Goal: Task Accomplishment & Management: Use online tool/utility

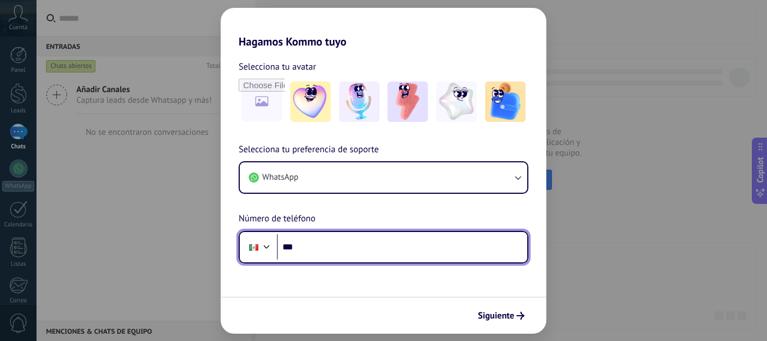
click at [312, 248] on input "***" at bounding box center [402, 247] width 250 height 26
type input "**********"
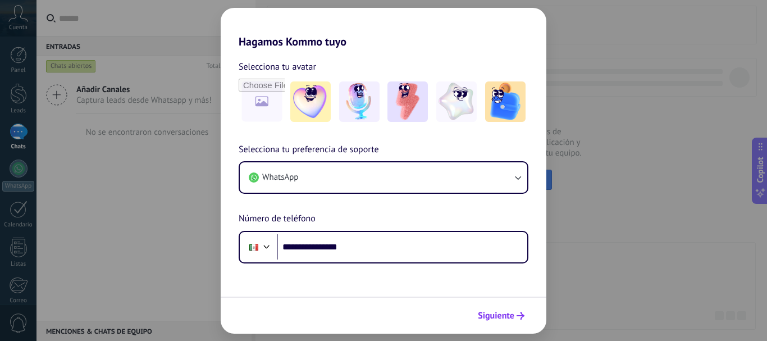
click at [488, 314] on span "Siguiente" at bounding box center [496, 316] width 36 height 8
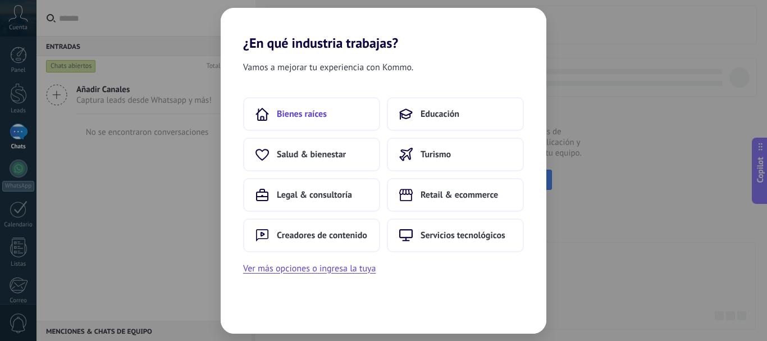
click at [321, 113] on span "Bienes raíces" at bounding box center [302, 113] width 50 height 11
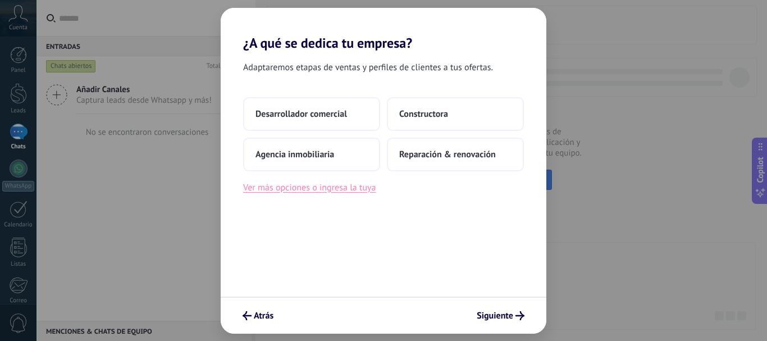
click at [342, 191] on button "Ver más opciones o ingresa la tuya" at bounding box center [309, 187] width 132 height 15
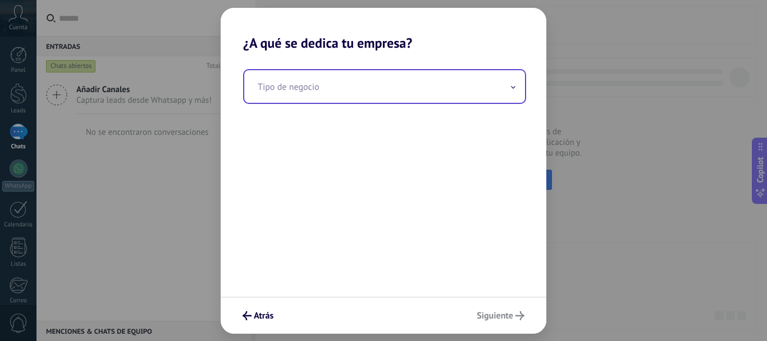
click at [513, 88] on icon at bounding box center [512, 87] width 3 height 2
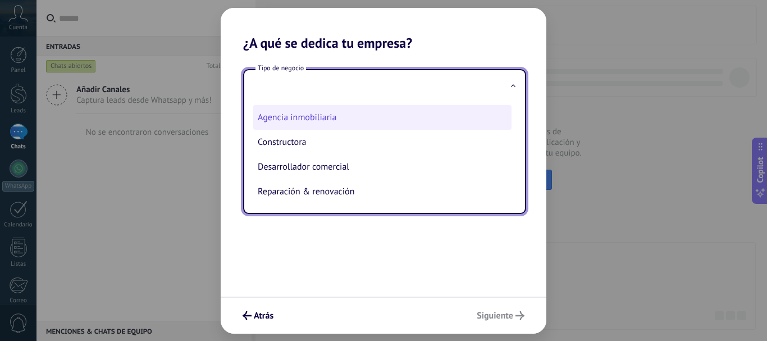
click at [353, 109] on li "Agencia inmobiliaria" at bounding box center [382, 117] width 258 height 25
type input "**********"
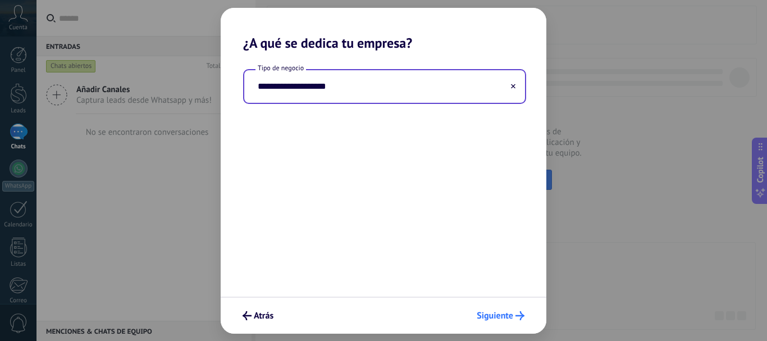
click at [492, 313] on span "Siguiente" at bounding box center [495, 316] width 36 height 8
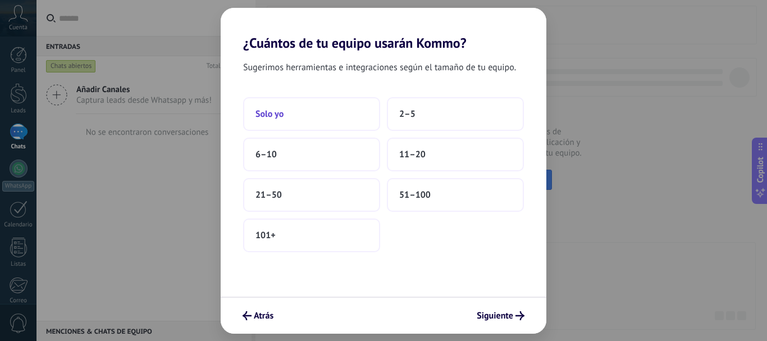
click at [277, 116] on span "Solo yo" at bounding box center [269, 113] width 28 height 11
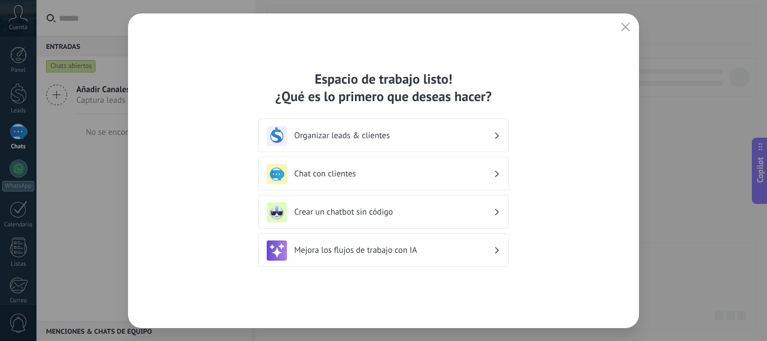
click at [398, 143] on div "Organizar leads & clientes" at bounding box center [384, 136] width 234 height 20
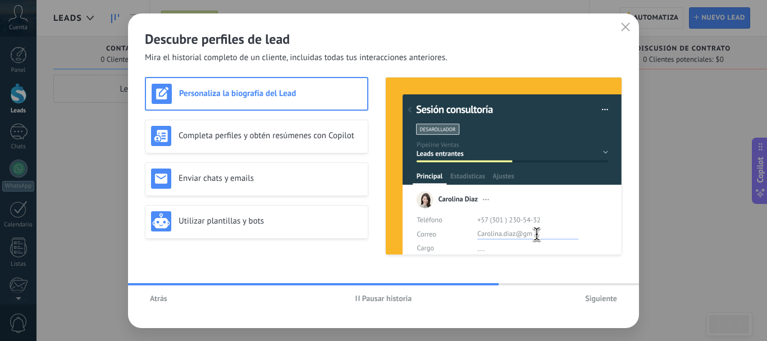
click at [599, 297] on span "Siguiente" at bounding box center [601, 298] width 32 height 8
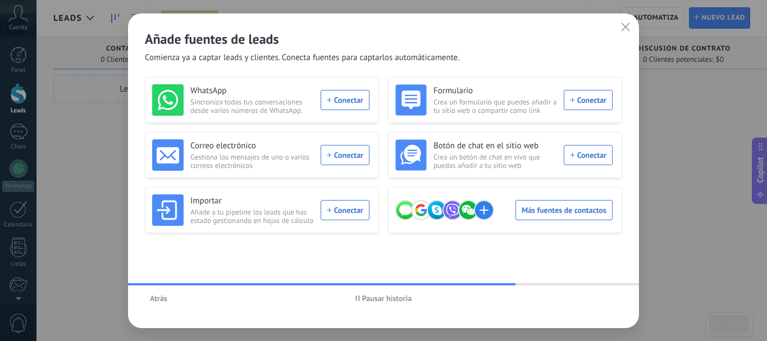
click at [152, 296] on span "Atrás" at bounding box center [158, 298] width 17 height 8
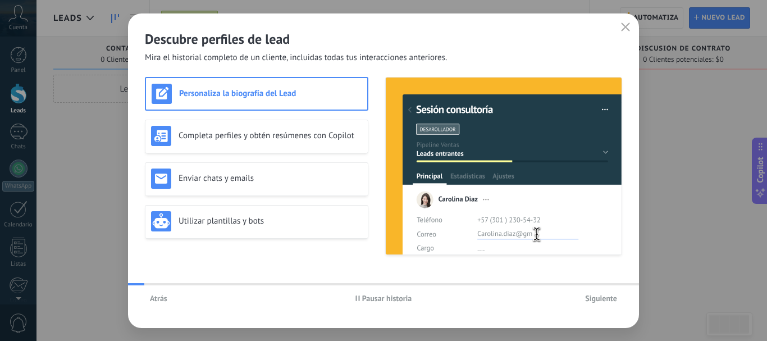
click at [152, 296] on span "Atrás" at bounding box center [158, 298] width 17 height 8
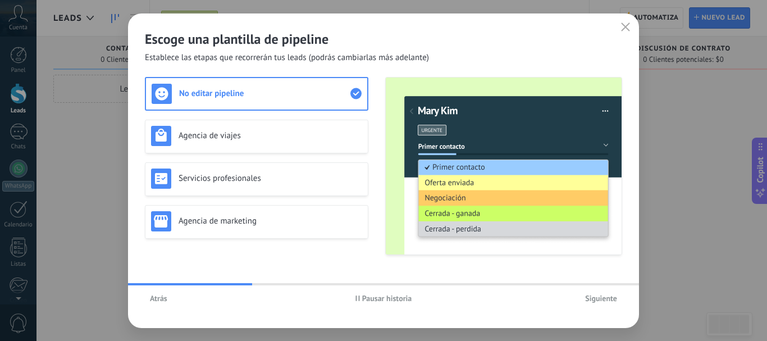
click at [372, 301] on span "Pausar historia" at bounding box center [387, 298] width 50 height 8
click at [246, 93] on h3 "No editar pipeline" at bounding box center [264, 93] width 171 height 11
click at [602, 301] on span "Siguiente" at bounding box center [601, 298] width 32 height 8
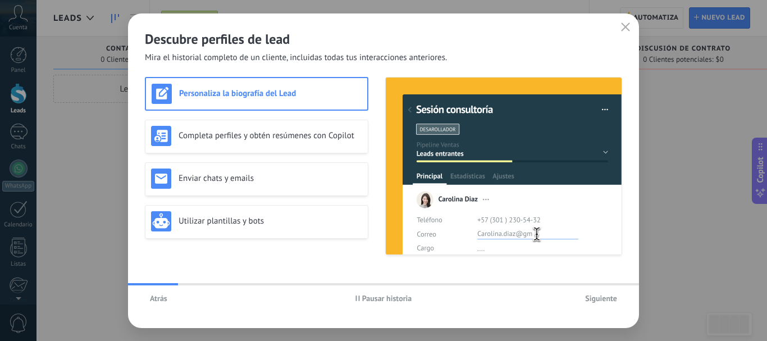
click at [397, 298] on span "Pausar historia" at bounding box center [387, 298] width 50 height 8
click at [292, 92] on h3 "Personaliza la biografía del Lead" at bounding box center [270, 93] width 182 height 11
click at [386, 296] on span "Iniciar historia" at bounding box center [387, 298] width 48 height 8
click at [604, 299] on span "Siguiente" at bounding box center [601, 298] width 32 height 8
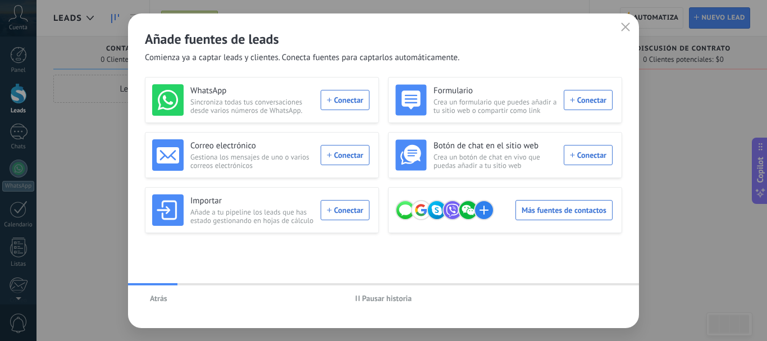
click at [367, 300] on span "Pausar historia" at bounding box center [387, 298] width 50 height 8
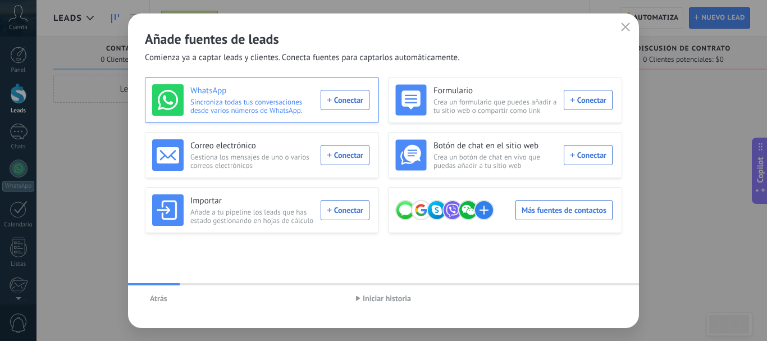
click at [344, 99] on div "WhatsApp Sincroniza todas tus conversaciones desde varios números de WhatsApp. …" at bounding box center [260, 99] width 217 height 31
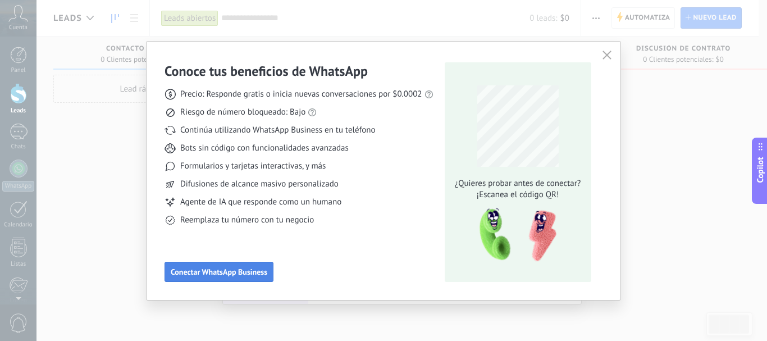
click at [228, 272] on span "Conectar WhatsApp Business" at bounding box center [219, 272] width 97 height 8
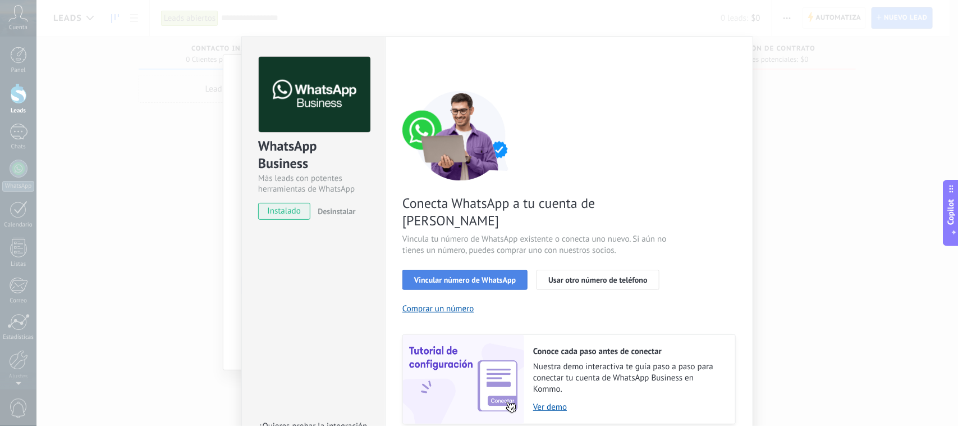
click at [497, 276] on span "Vincular número de WhatsApp" at bounding box center [465, 280] width 102 height 8
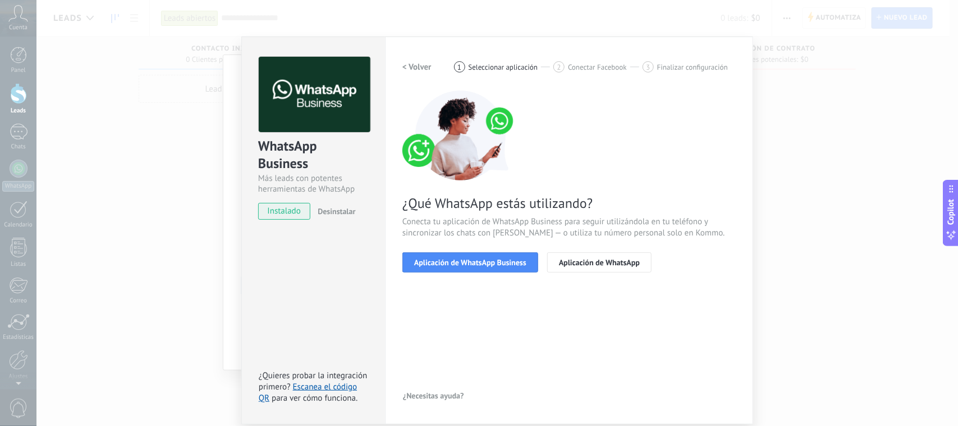
scroll to position [40, 0]
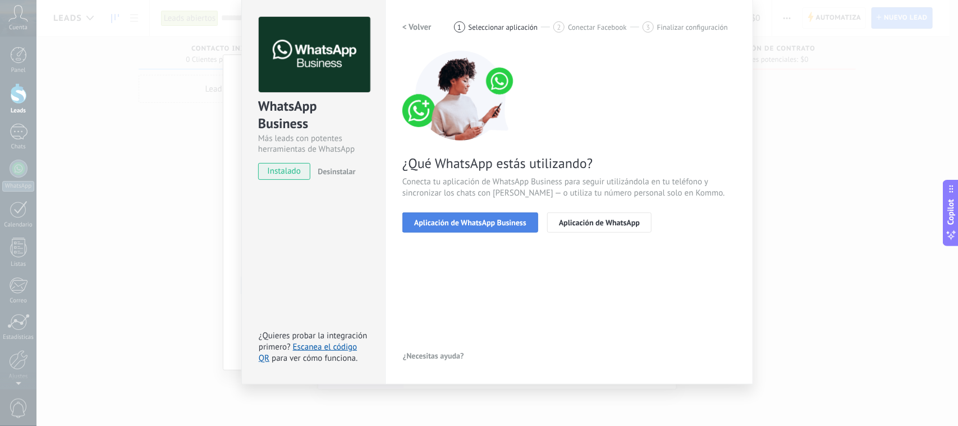
click at [511, 218] on span "Aplicación de WhatsApp Business" at bounding box center [470, 222] width 112 height 8
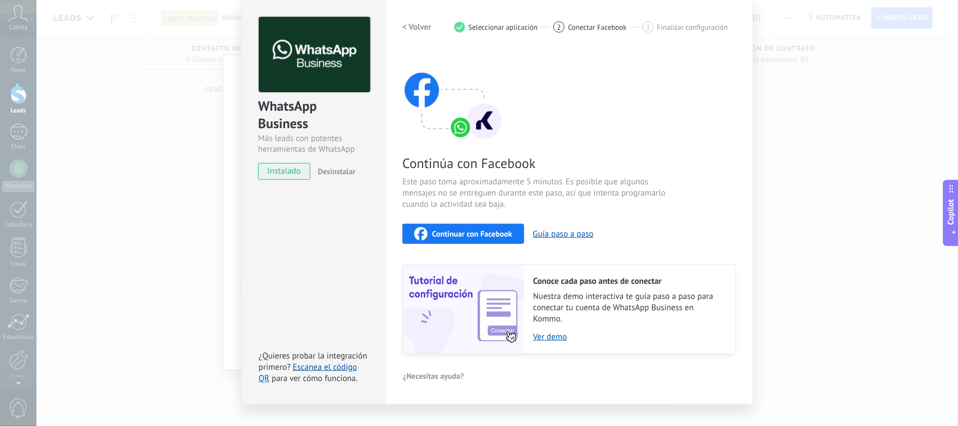
click at [476, 236] on span "Continuar con Facebook" at bounding box center [472, 234] width 80 height 8
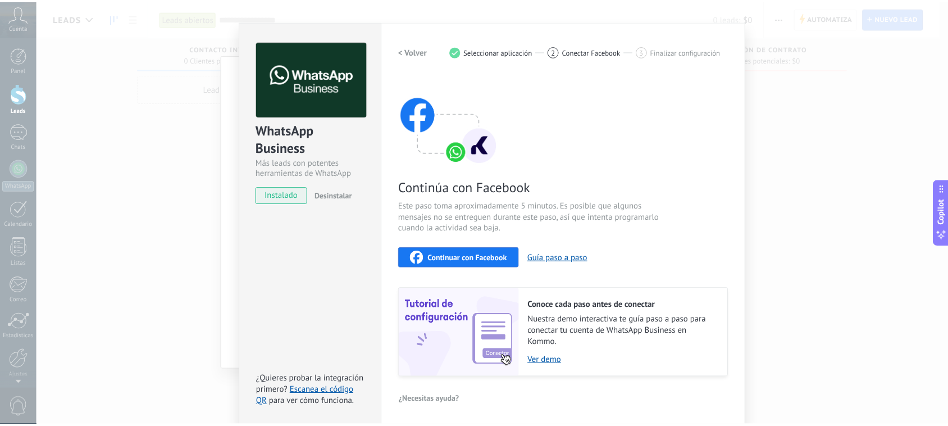
scroll to position [0, 0]
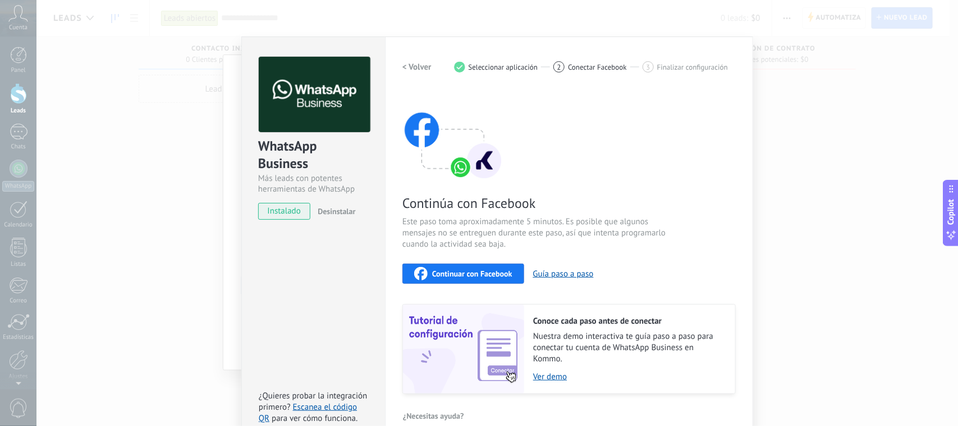
click at [766, 82] on div "WhatsApp Business Más leads con potentes herramientas de WhatsApp instalado Des…" at bounding box center [497, 213] width 922 height 426
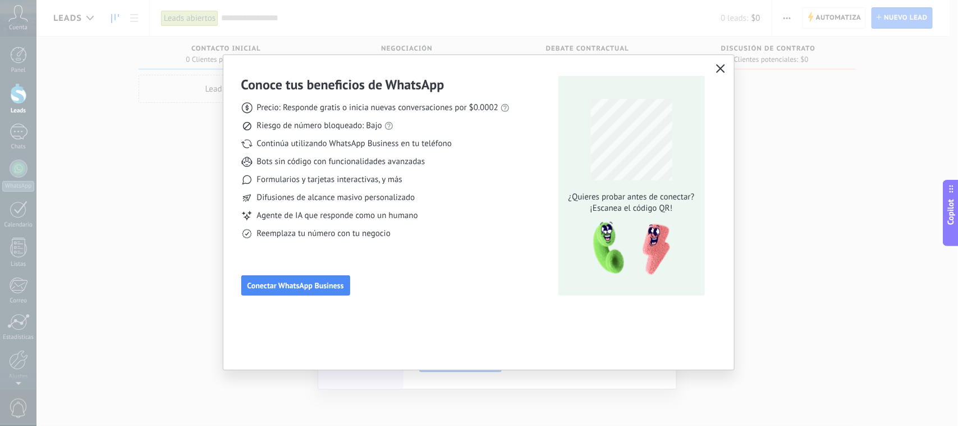
click at [719, 70] on icon "button" at bounding box center [720, 68] width 9 height 9
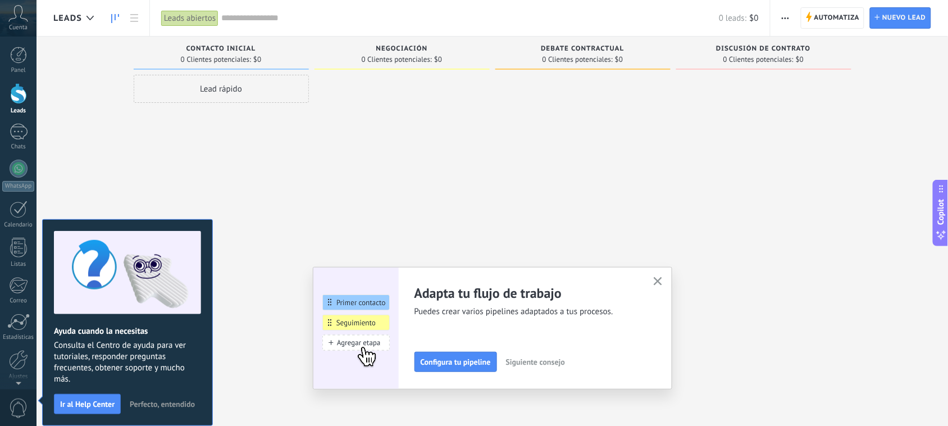
click at [20, 18] on icon at bounding box center [18, 13] width 20 height 17
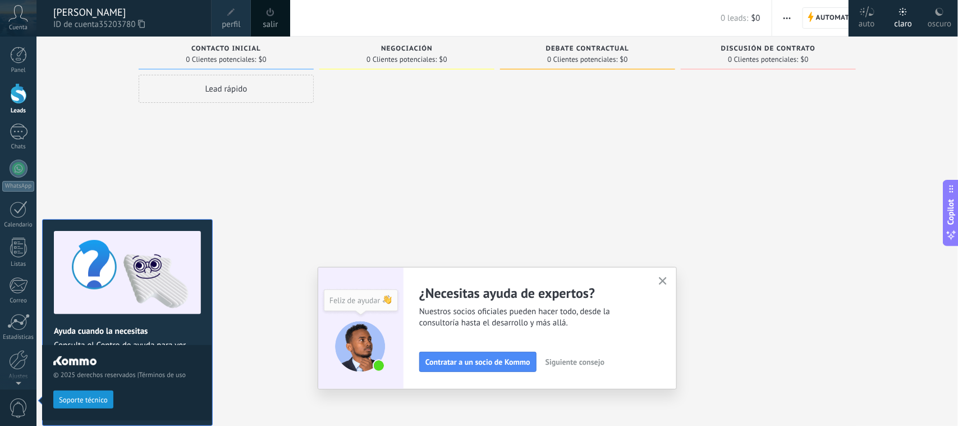
click at [661, 282] on use "button" at bounding box center [663, 281] width 8 height 8
